Goal: Navigation & Orientation: Find specific page/section

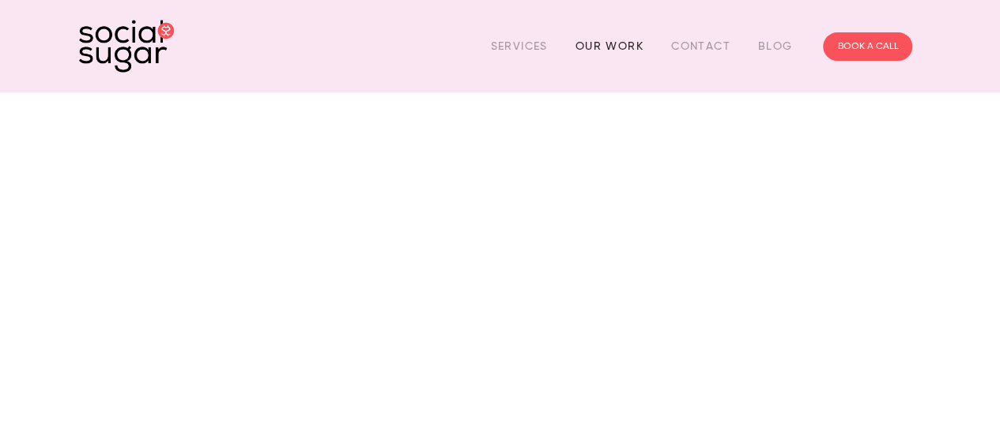
click at [622, 47] on link "Our Work" at bounding box center [609, 46] width 68 height 24
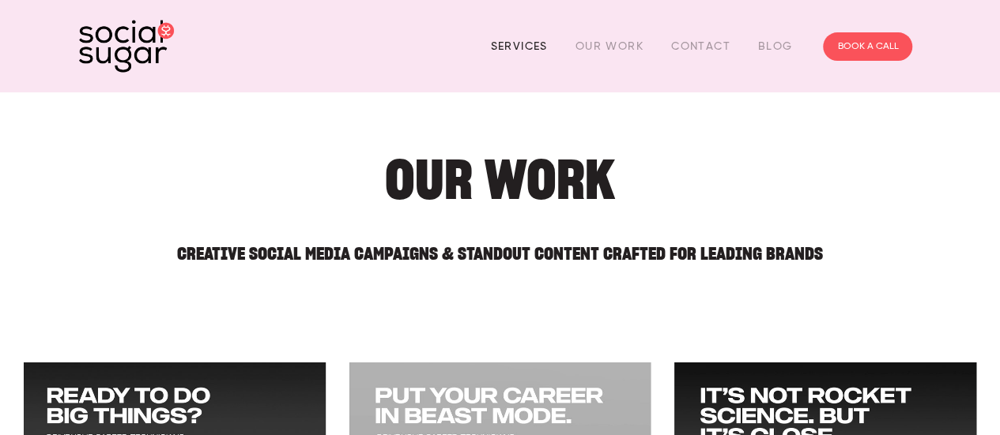
click at [531, 43] on link "Services" at bounding box center [518, 46] width 57 height 24
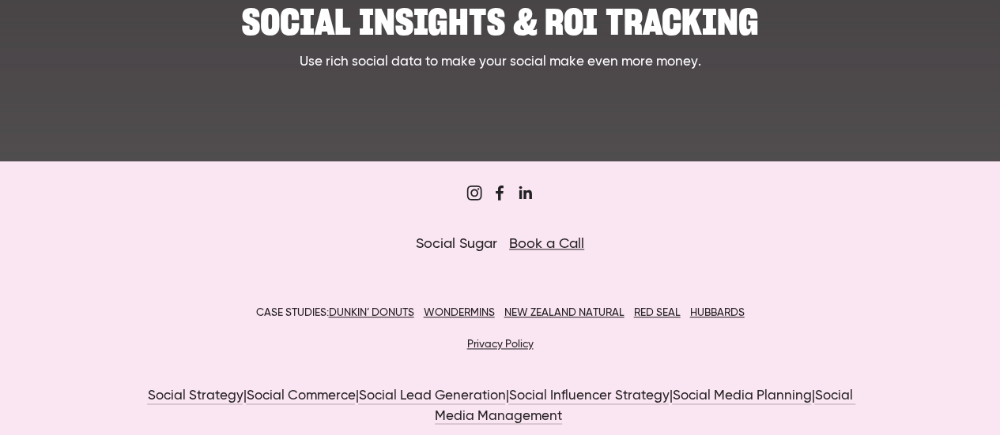
scroll to position [1011, 0]
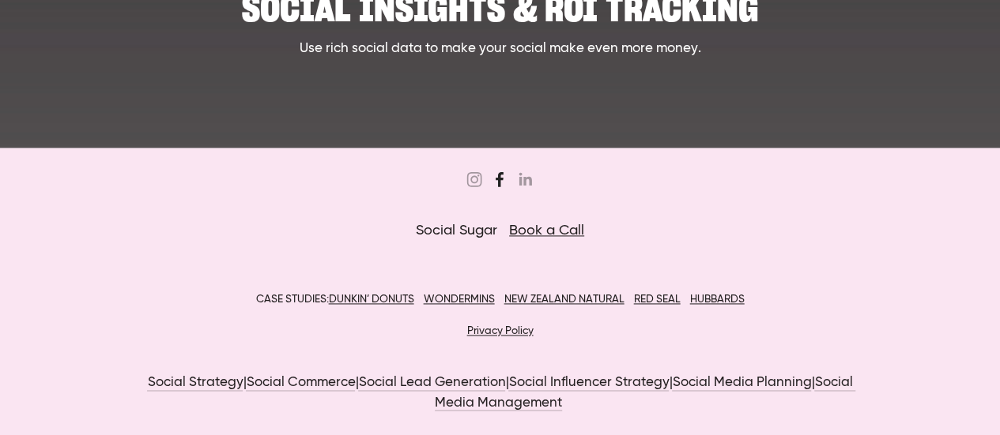
click at [504, 179] on use "Sugar Digi" at bounding box center [500, 180] width 32 height 32
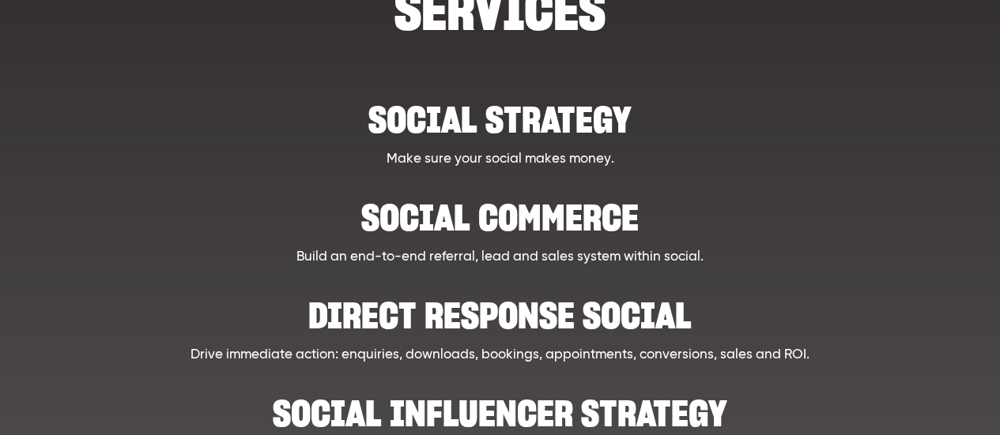
scroll to position [0, 0]
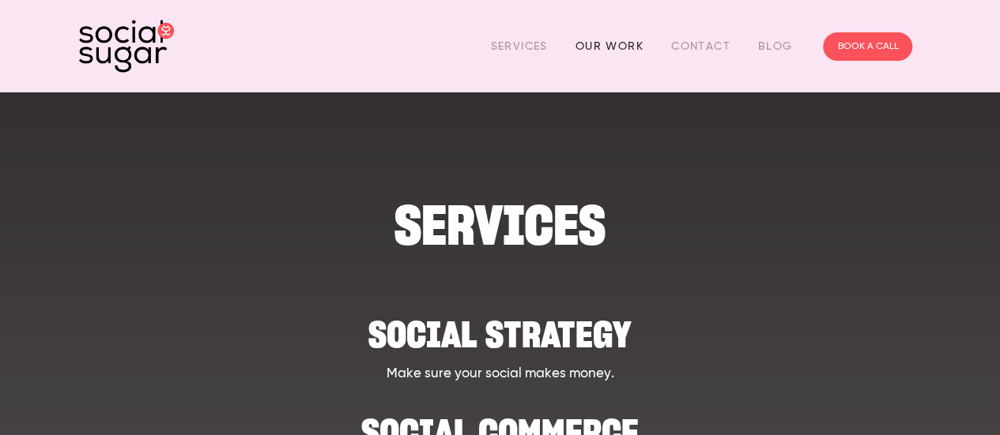
click at [638, 47] on link "Our Work" at bounding box center [609, 46] width 68 height 24
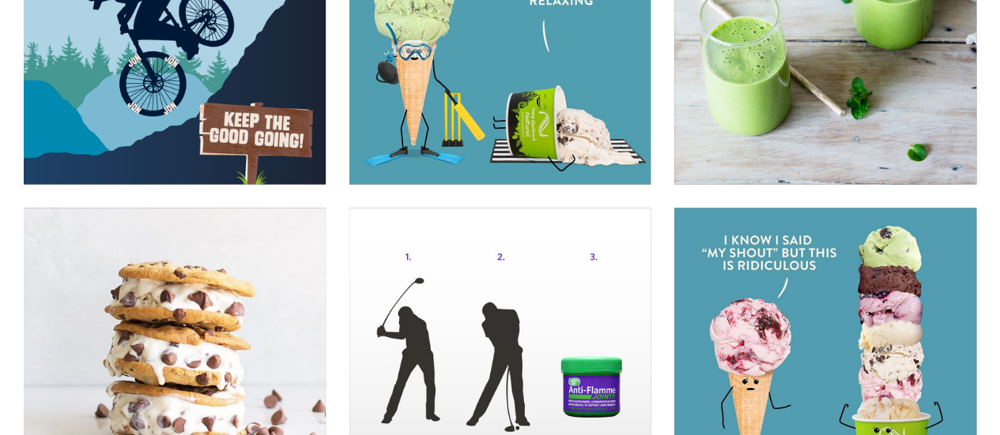
scroll to position [10550, 0]
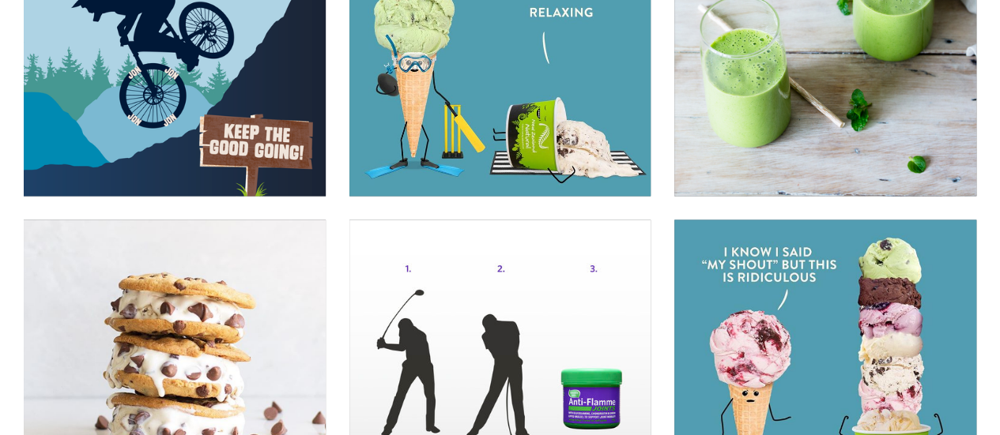
click at [259, 268] on img at bounding box center [174, 372] width 303 height 304
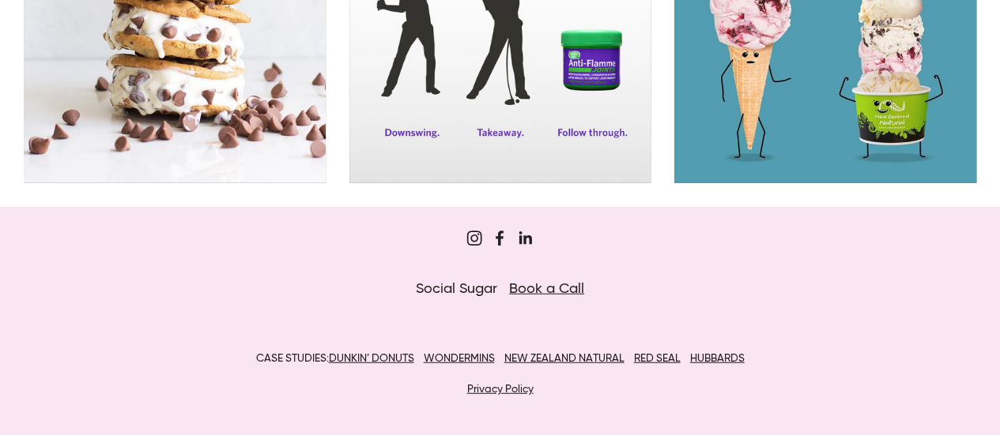
scroll to position [10946, 0]
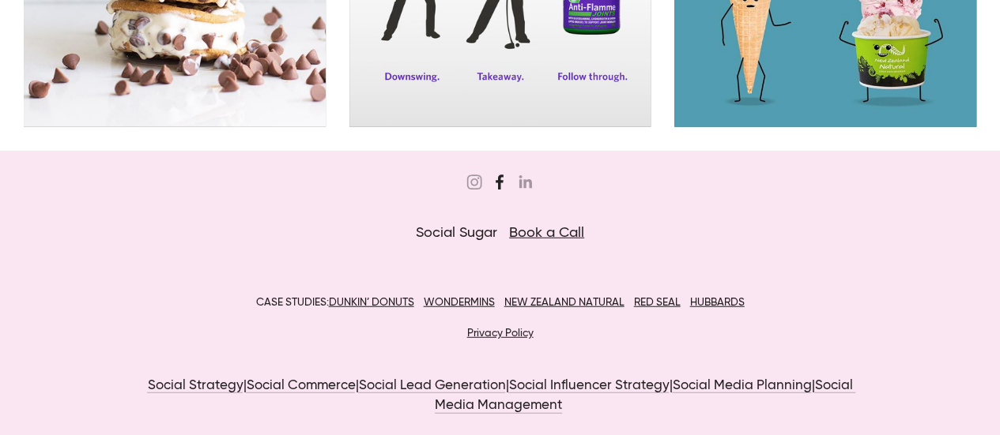
click at [501, 186] on icon "Sugar Digi" at bounding box center [500, 183] width 32 height 32
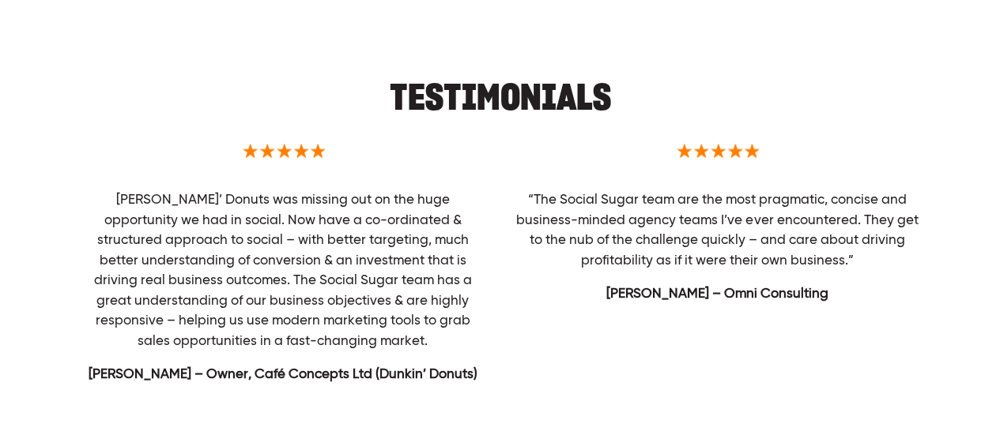
scroll to position [948, 0]
